Goal: Task Accomplishment & Management: Manage account settings

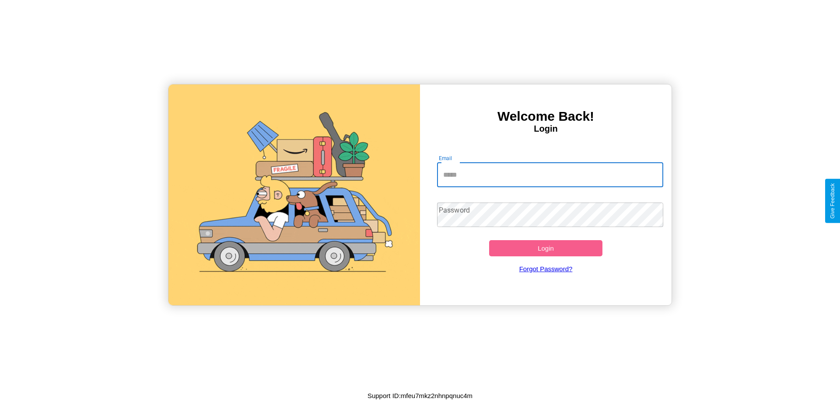
click at [550, 175] on input "Email" at bounding box center [550, 175] width 227 height 24
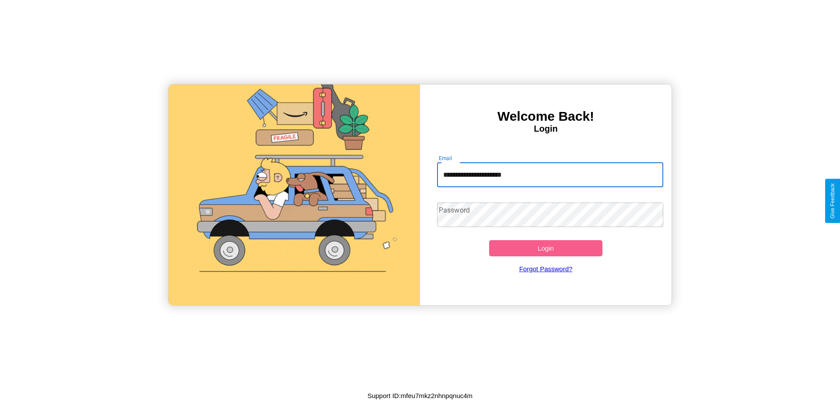
type input "**********"
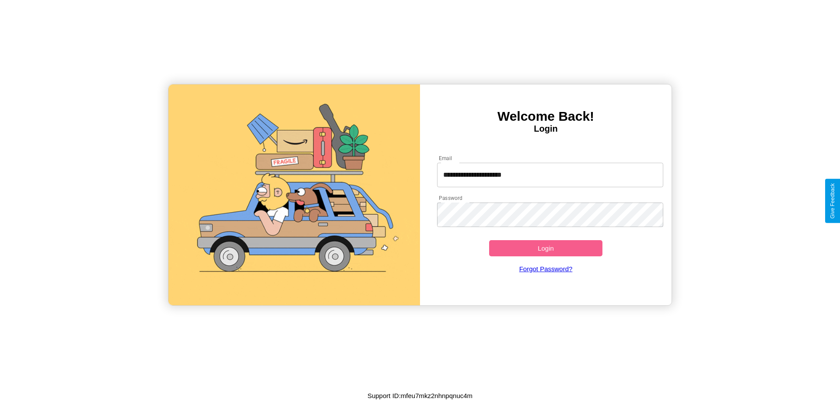
click at [546, 248] on button "Login" at bounding box center [545, 248] width 113 height 16
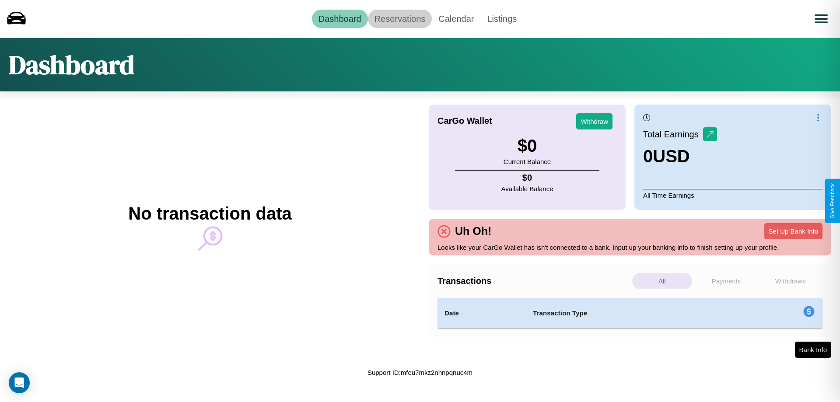
click at [399, 18] on link "Reservations" at bounding box center [400, 19] width 64 height 18
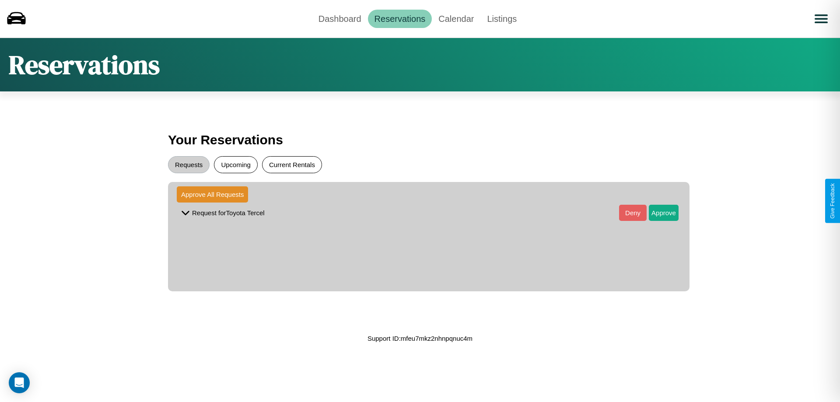
click at [292, 164] on button "Current Rentals" at bounding box center [292, 164] width 60 height 17
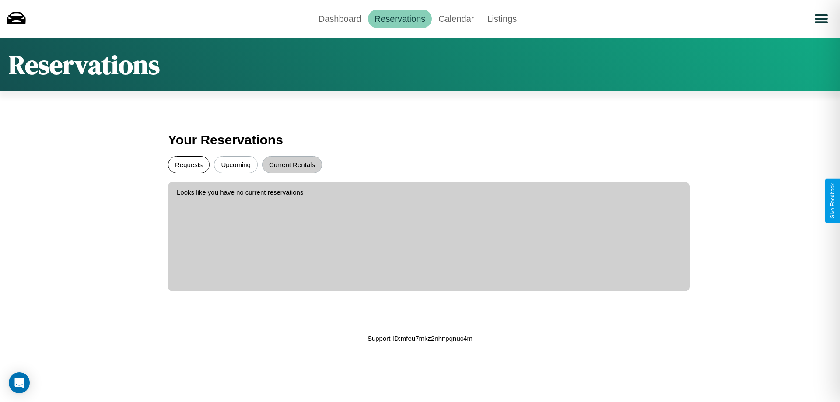
click at [189, 164] on button "Requests" at bounding box center [189, 164] width 42 height 17
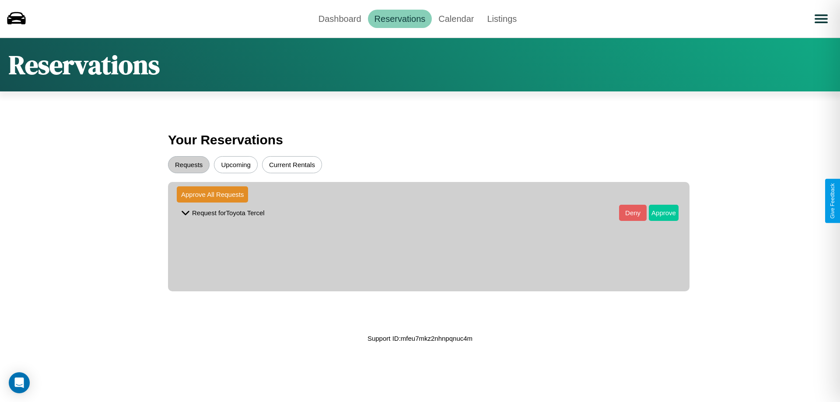
click at [657, 213] on button "Approve" at bounding box center [664, 213] width 30 height 16
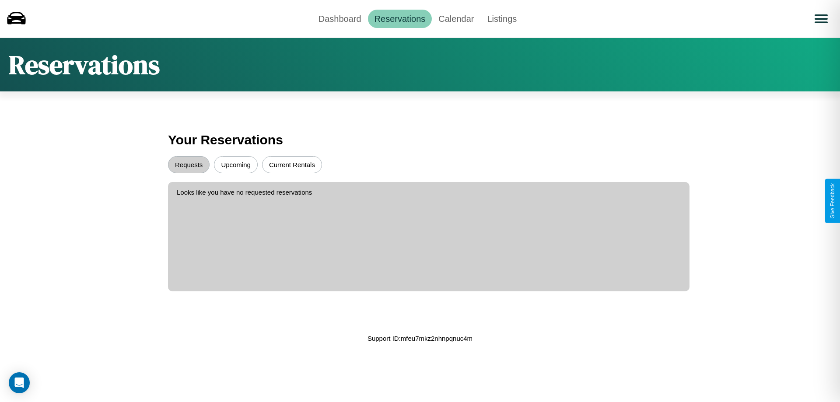
click at [236, 164] on button "Upcoming" at bounding box center [236, 164] width 44 height 17
